Goal: Task Accomplishment & Management: Use online tool/utility

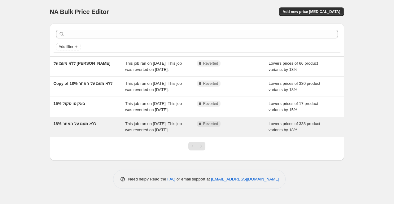
click at [226, 127] on div "Complete Reverted" at bounding box center [228, 124] width 63 height 6
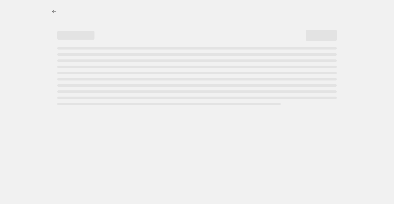
select select "percentage"
select select "no_change"
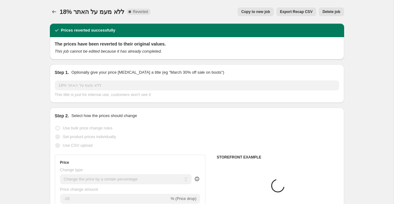
select select "collection"
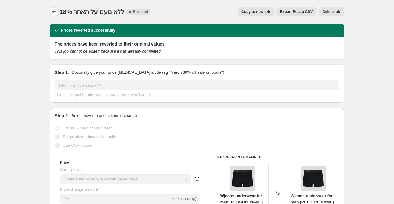
click at [54, 14] on icon "Price change jobs" at bounding box center [54, 12] width 6 height 6
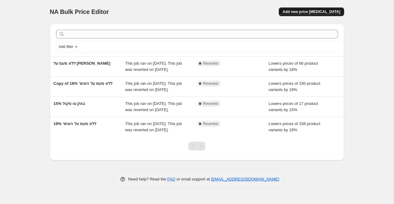
click at [312, 9] on span "Add new price [MEDICAL_DATA]" at bounding box center [312, 11] width 58 height 5
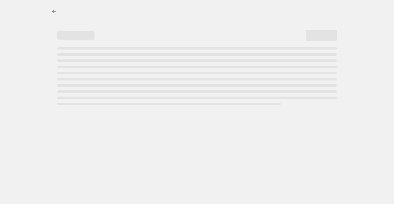
select select "percentage"
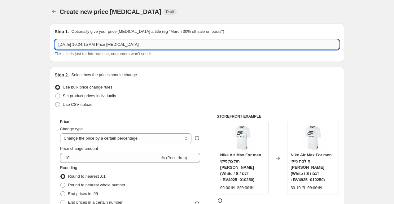
click at [186, 41] on input "[DATE] 10:24:15 AM Price [MEDICAL_DATA]" at bounding box center [197, 45] width 284 height 10
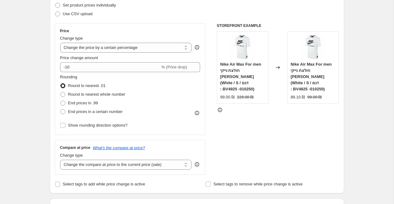
scroll to position [92, 0]
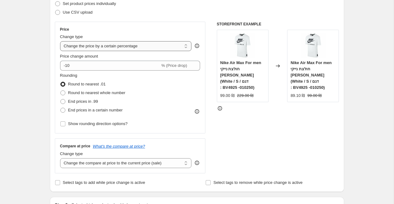
type input "Removes sale prices (made by [PERSON_NAME] at northern apps)"
click at [129, 48] on select "Change the price to a certain amount Change the price by a certain amount Chang…" at bounding box center [126, 46] width 132 height 10
select select "ecap"
click at [60, 41] on select "Change the price to a certain amount Change the price by a certain amount Chang…" at bounding box center [126, 46] width 132 height 10
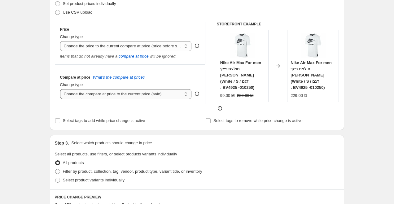
click at [121, 94] on select "Change the compare at price to the current price (sale) Change the compare at p…" at bounding box center [126, 94] width 132 height 10
select select "remove"
click at [60, 89] on select "Change the compare at price to the current price (sale) Change the compare at p…" at bounding box center [126, 94] width 132 height 10
click at [14, 90] on div "Create new price [MEDICAL_DATA]. This page is ready Create new price [MEDICAL_D…" at bounding box center [197, 192] width 394 height 568
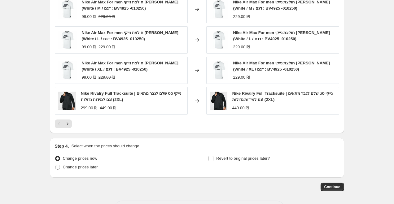
scroll to position [357, 0]
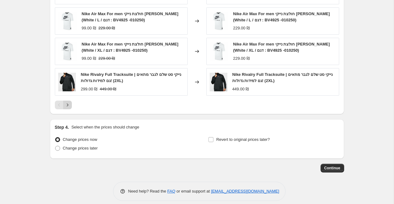
click at [71, 101] on button "Next" at bounding box center [67, 105] width 9 height 9
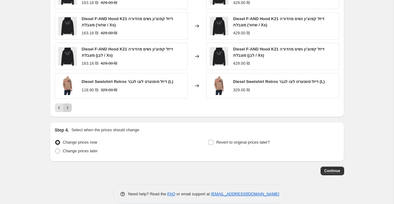
scroll to position [355, 0]
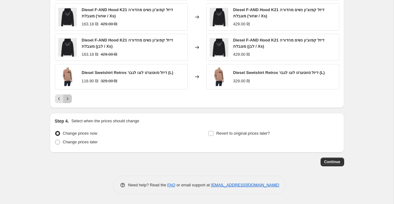
click at [71, 99] on button "Next" at bounding box center [67, 98] width 9 height 9
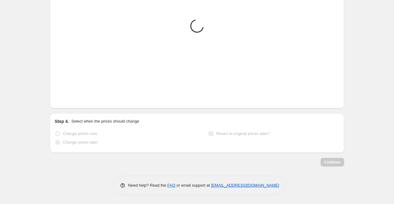
scroll to position [354, 0]
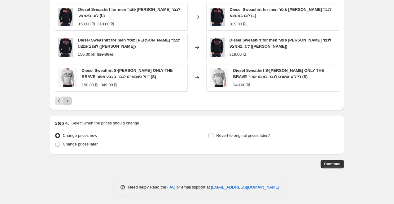
click at [71, 100] on button "Next" at bounding box center [67, 101] width 9 height 9
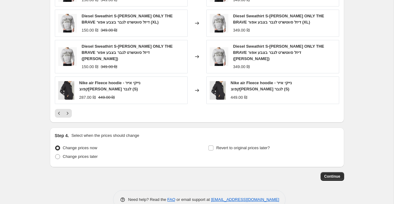
scroll to position [357, 0]
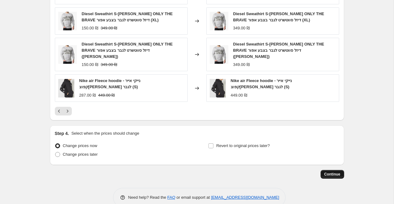
click at [330, 172] on span "Continue" at bounding box center [332, 174] width 16 height 5
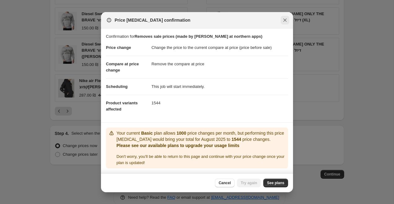
click at [285, 22] on icon "Close" at bounding box center [285, 20] width 6 height 6
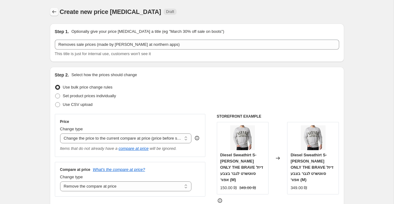
click at [53, 12] on icon "Price change jobs" at bounding box center [54, 11] width 4 height 3
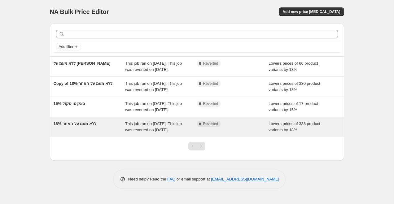
click at [221, 133] on div "Complete Reverted" at bounding box center [233, 127] width 72 height 12
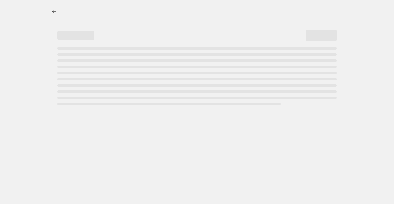
select select "percentage"
select select "no_change"
select select "collection"
